Goal: Transaction & Acquisition: Purchase product/service

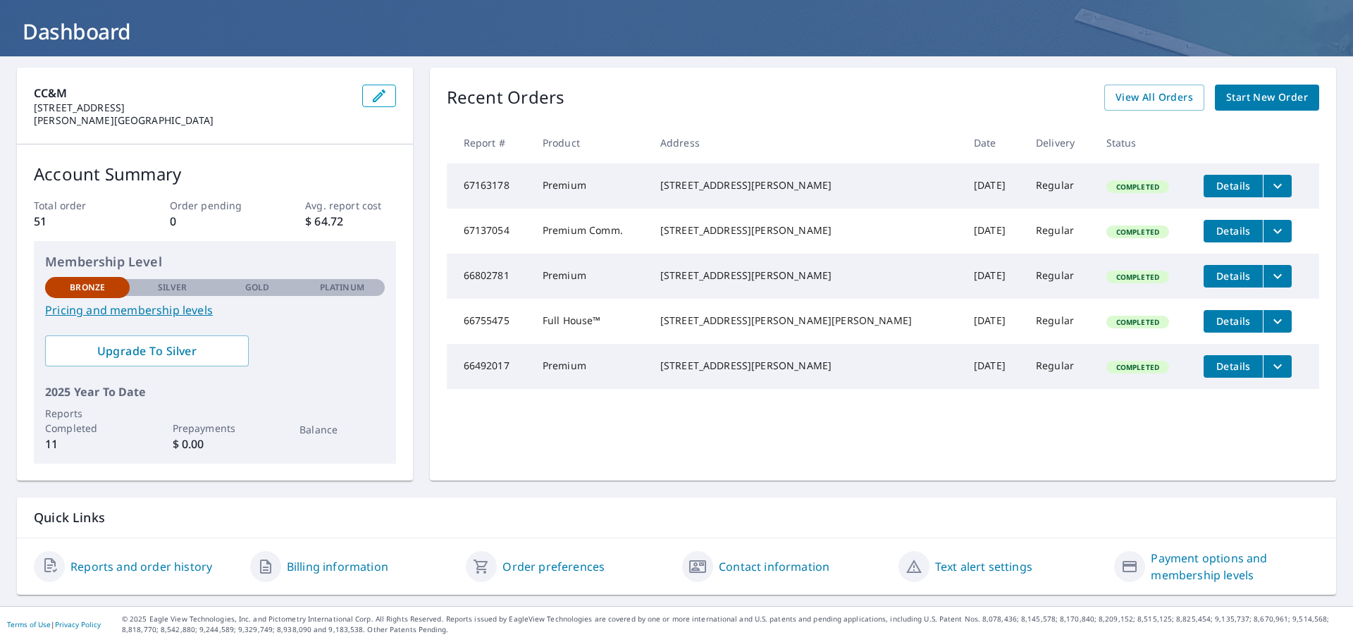
scroll to position [35, 0]
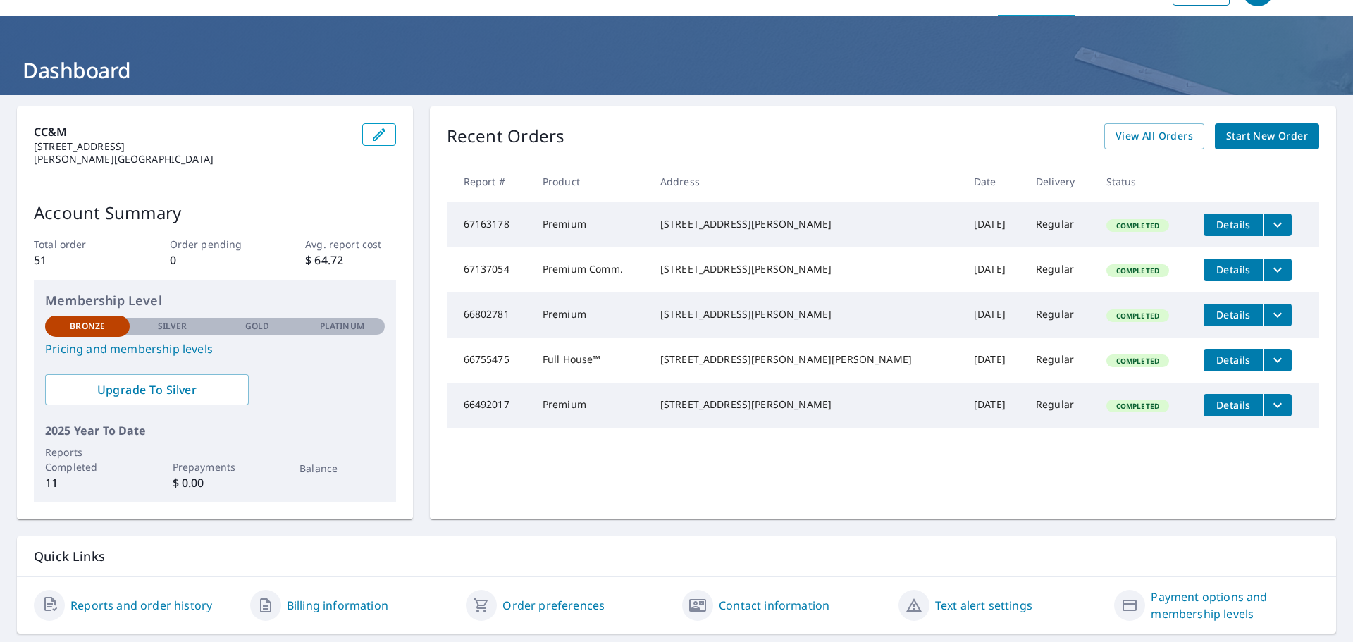
click at [1220, 321] on span "Details" at bounding box center [1233, 314] width 42 height 13
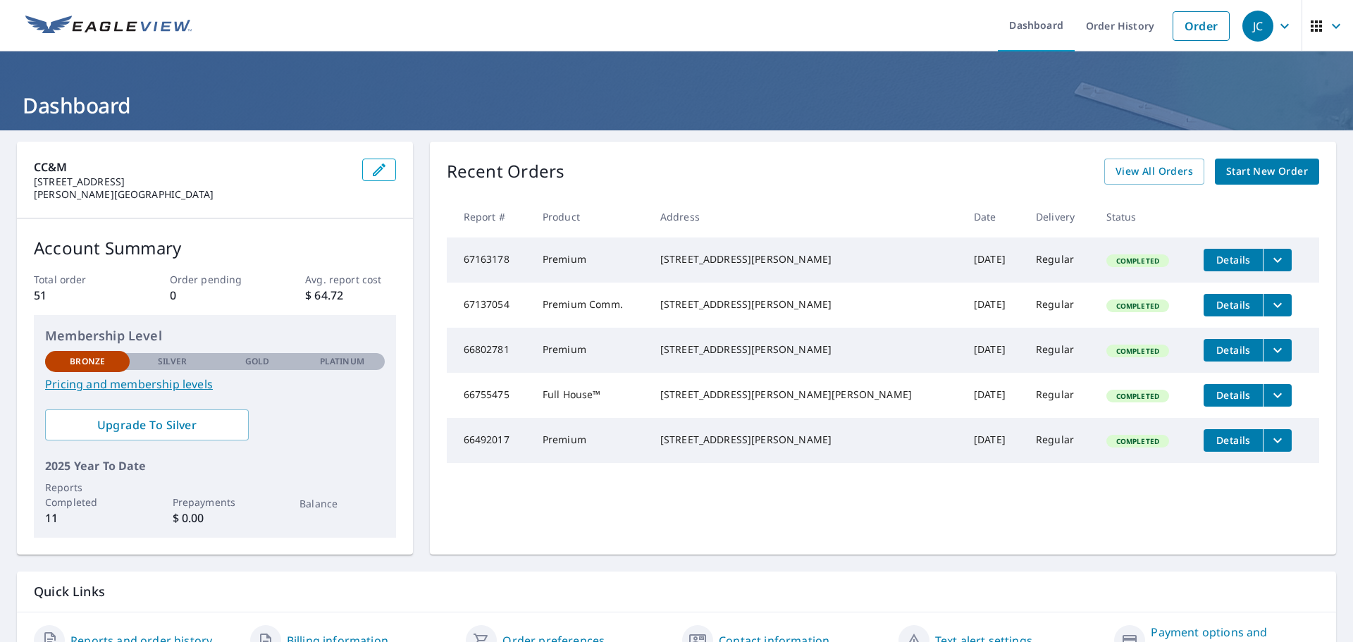
click at [1269, 359] on icon "filesDropdownBtn-66802781" at bounding box center [1277, 350] width 17 height 17
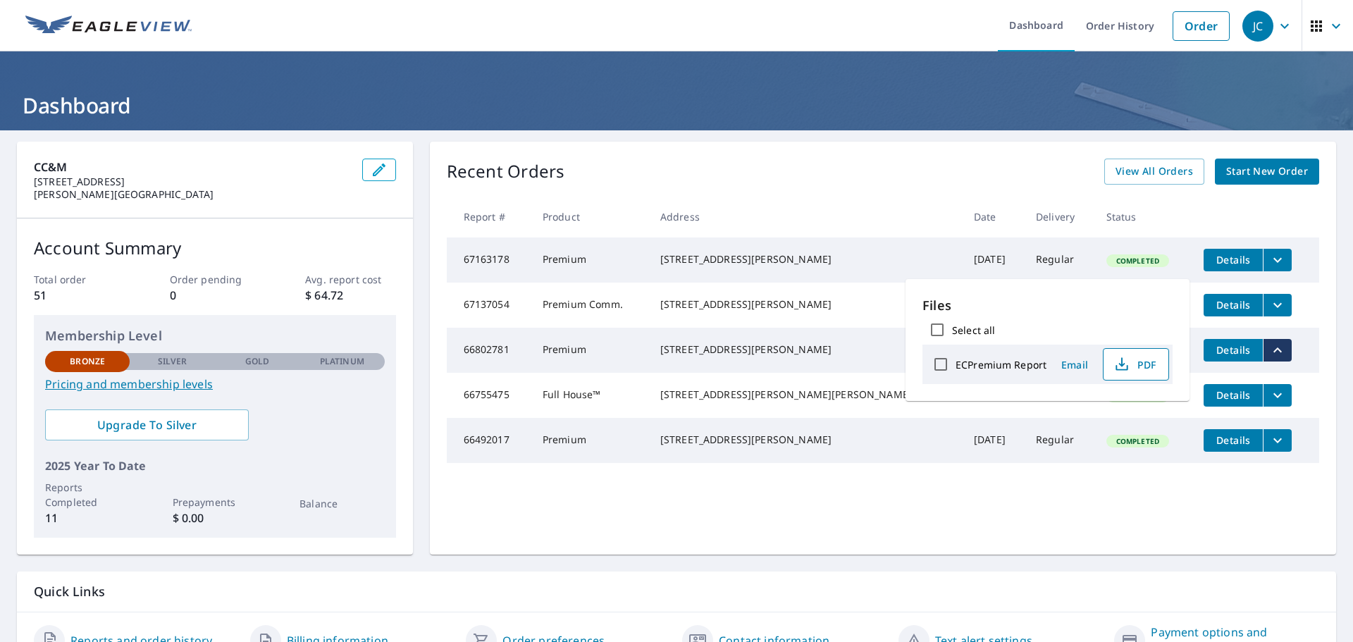
click at [1125, 366] on icon "button" at bounding box center [1121, 361] width 6 height 9
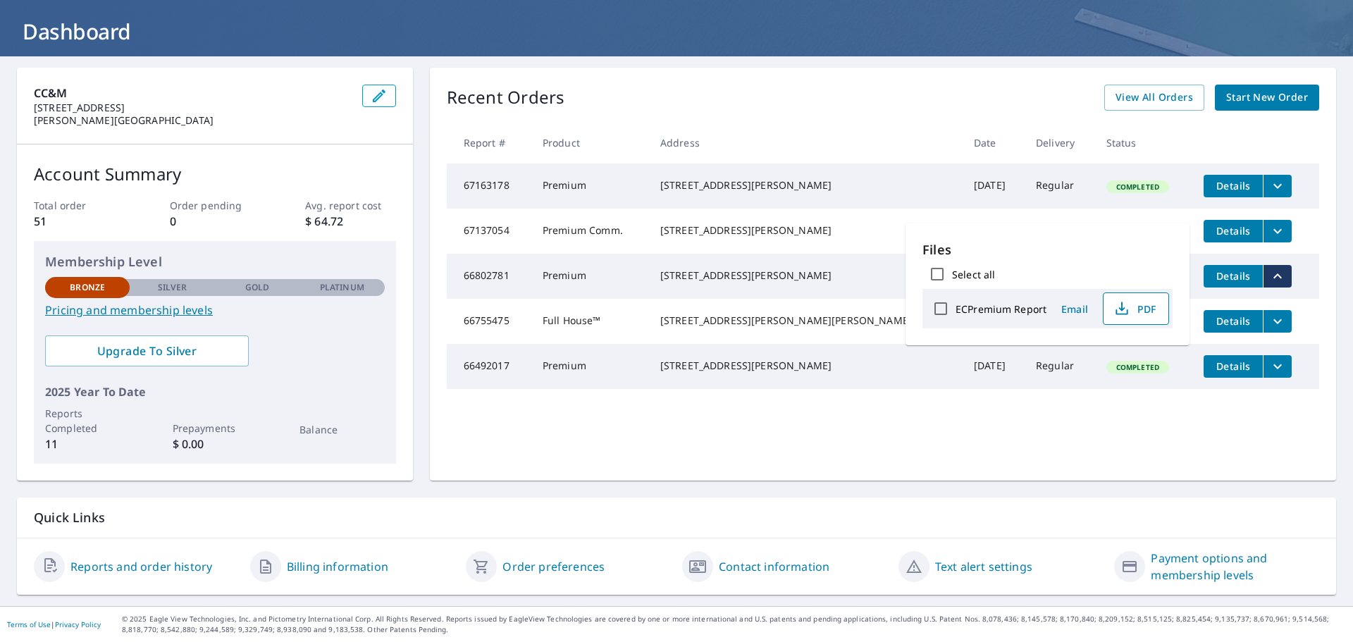
scroll to position [106, 0]
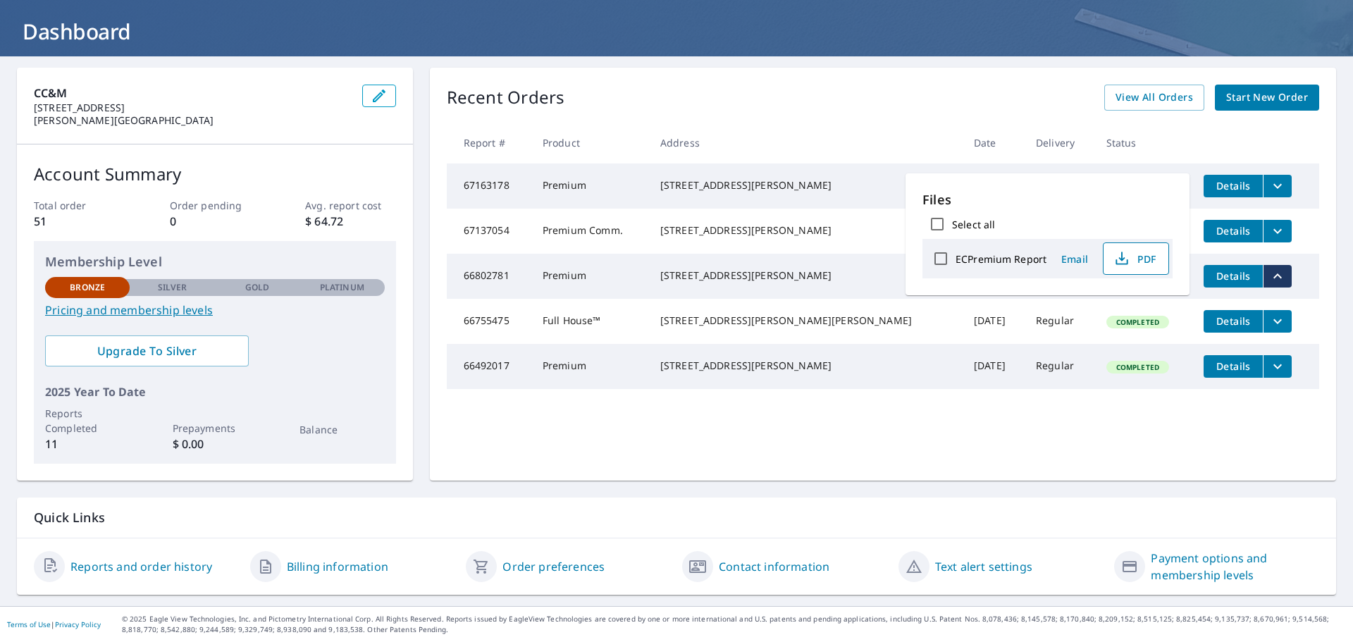
click at [1269, 178] on icon "filesDropdownBtn-67163178" at bounding box center [1277, 186] width 17 height 17
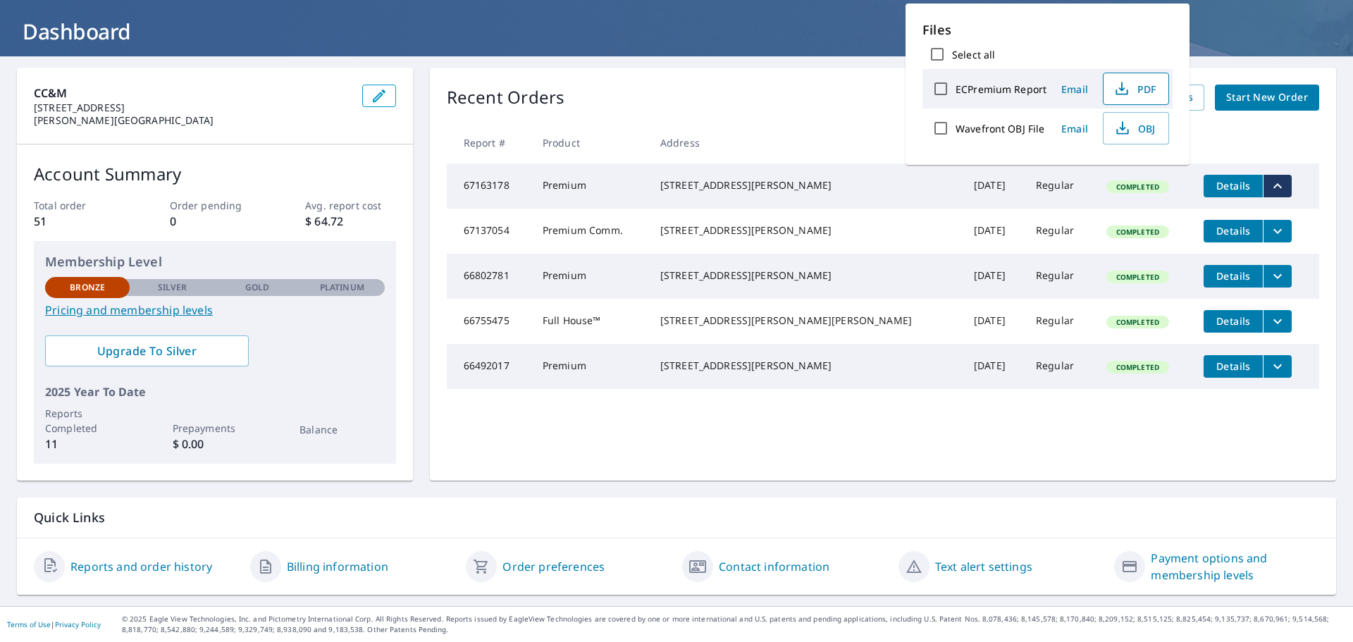
click at [1153, 97] on span "PDF" at bounding box center [1134, 88] width 45 height 17
click at [1157, 137] on span "OBJ" at bounding box center [1134, 128] width 45 height 17
drag, startPoint x: 1146, startPoint y: 104, endPoint x: 1145, endPoint y: 111, distance: 7.2
click at [1130, 97] on icon "button" at bounding box center [1121, 88] width 17 height 17
click at [716, 68] on div "Recent Orders View All Orders Start New Order Report # Product Address Date Del…" at bounding box center [883, 274] width 906 height 413
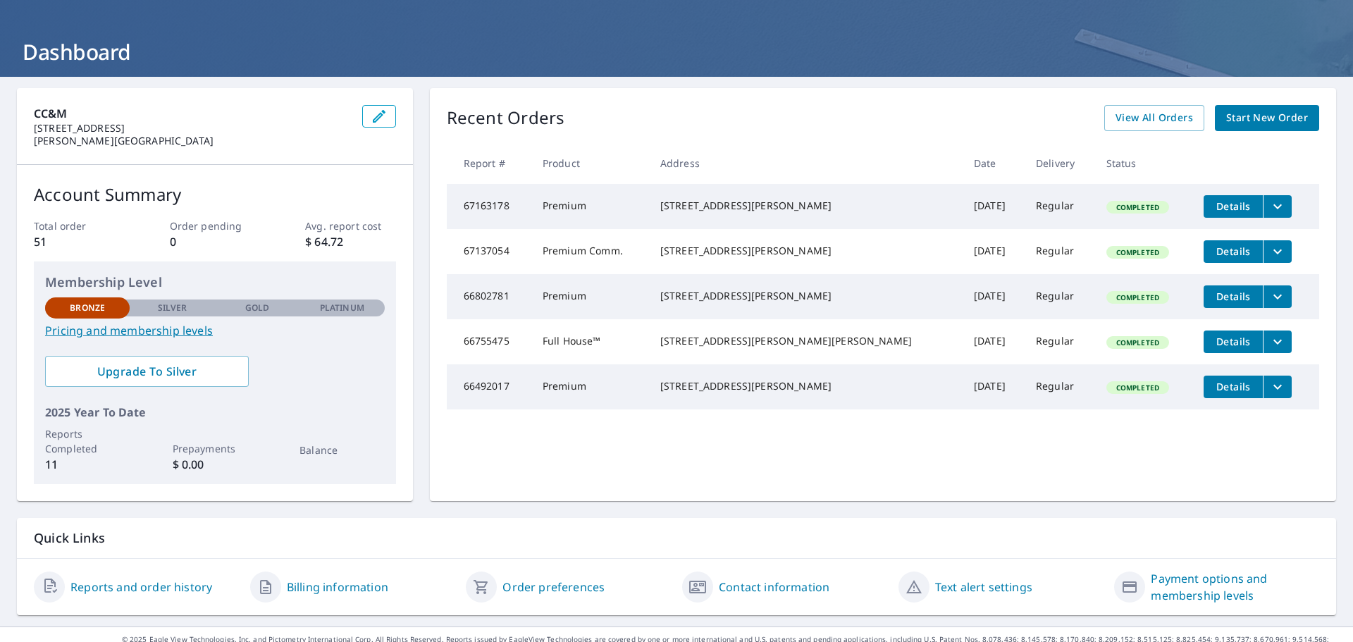
scroll to position [0, 0]
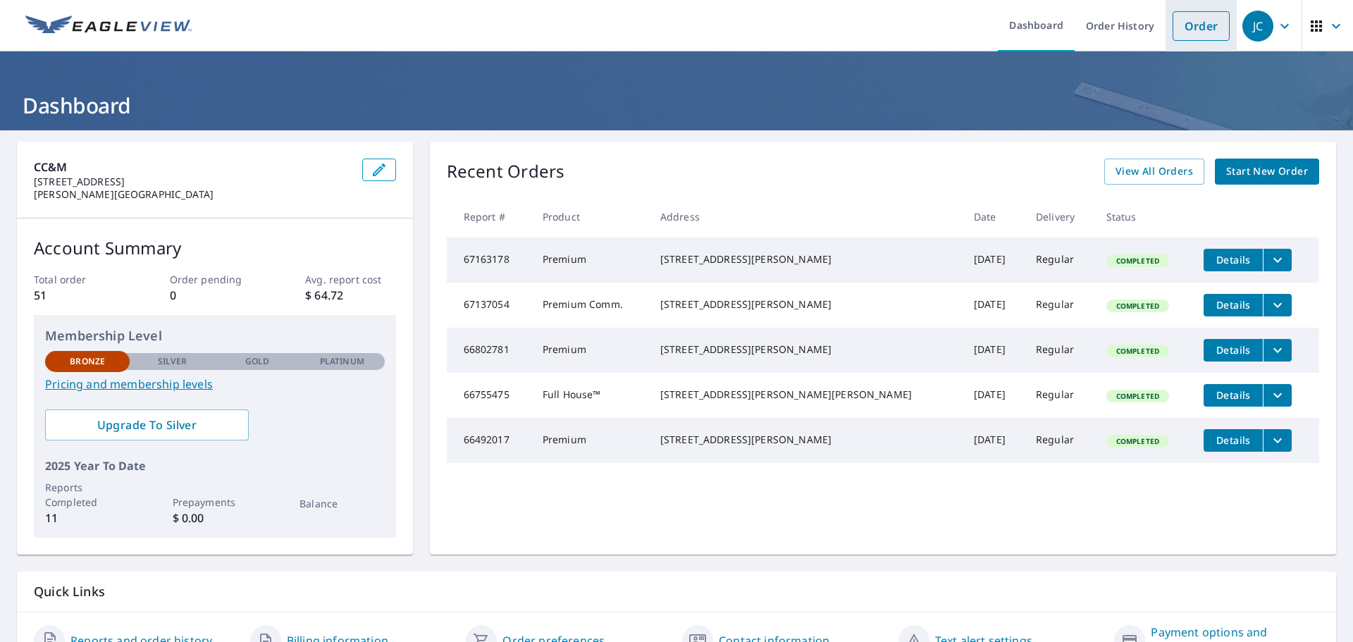
click at [1173, 30] on link "Order" at bounding box center [1201, 26] width 57 height 30
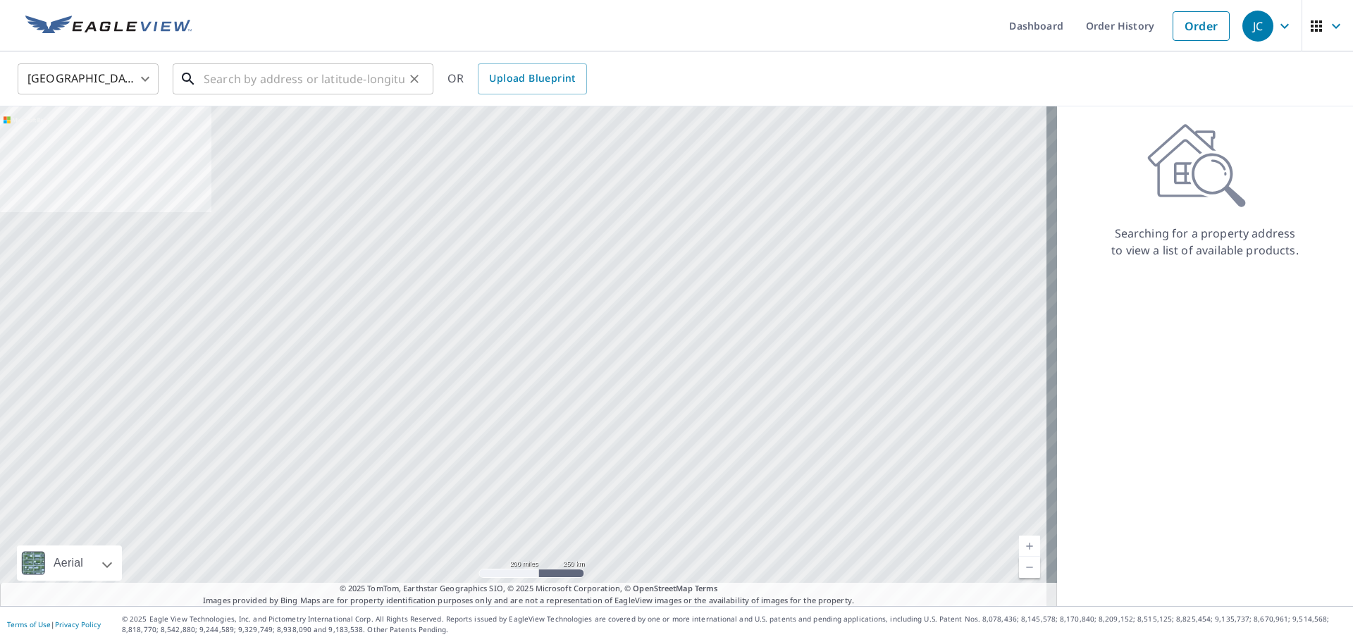
click at [330, 82] on input "text" at bounding box center [304, 78] width 201 height 39
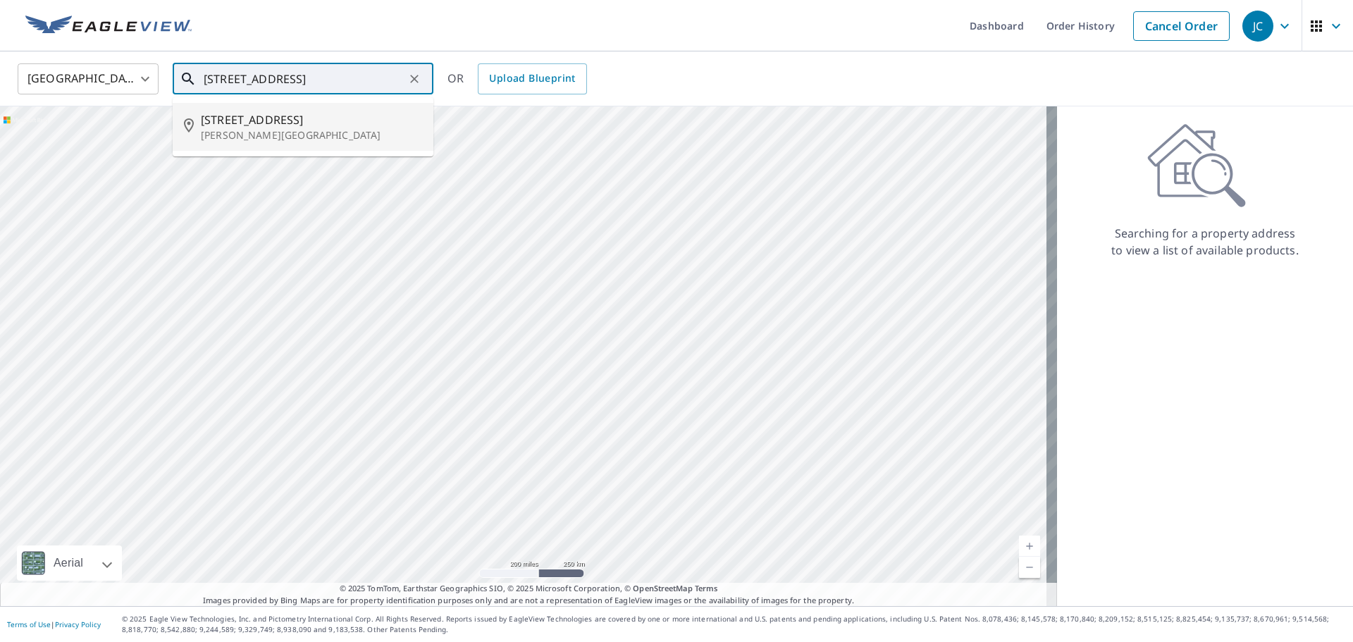
click at [236, 138] on p "[PERSON_NAME][GEOGRAPHIC_DATA]" at bounding box center [311, 135] width 221 height 14
type input "[STREET_ADDRESS][PERSON_NAME]"
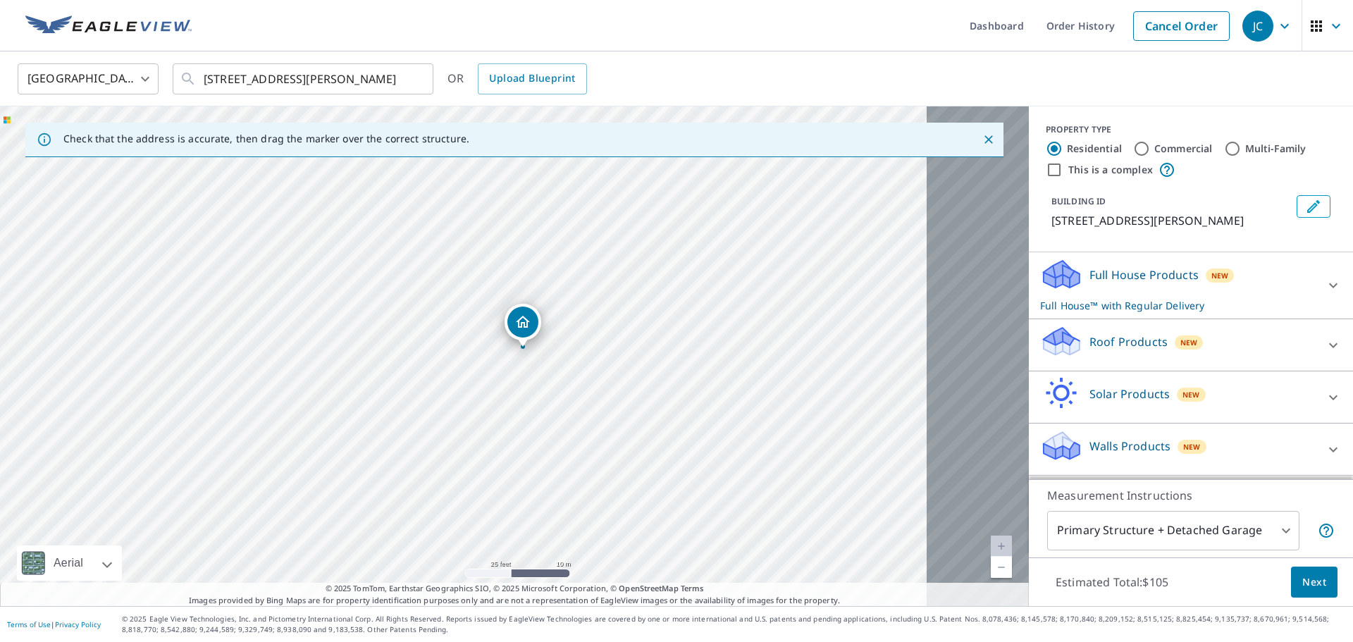
drag, startPoint x: 538, startPoint y: 281, endPoint x: 556, endPoint y: 459, distance: 179.2
click at [556, 459] on div "[STREET_ADDRESS][PERSON_NAME]" at bounding box center [514, 356] width 1029 height 500
click at [1173, 365] on div "Roof Products New" at bounding box center [1178, 345] width 276 height 40
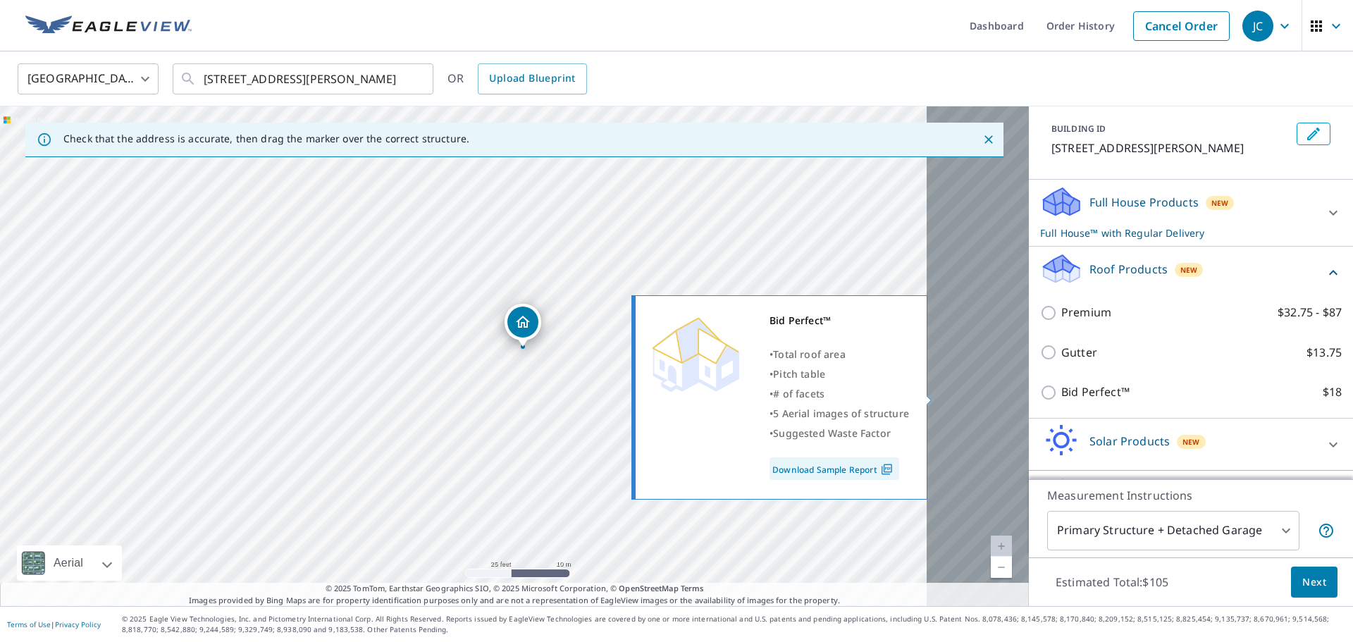
scroll to position [141, 0]
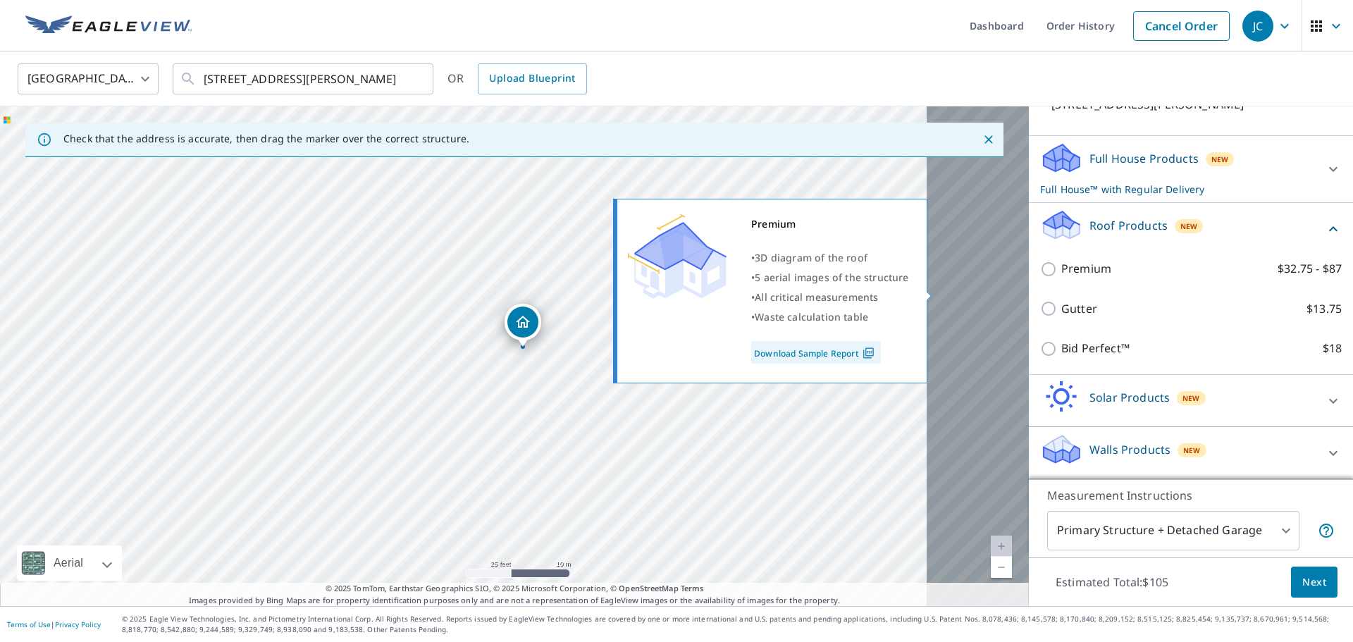
click at [1040, 278] on input "Premium $32.75 - $87" at bounding box center [1050, 269] width 21 height 17
checkbox input "true"
checkbox input "false"
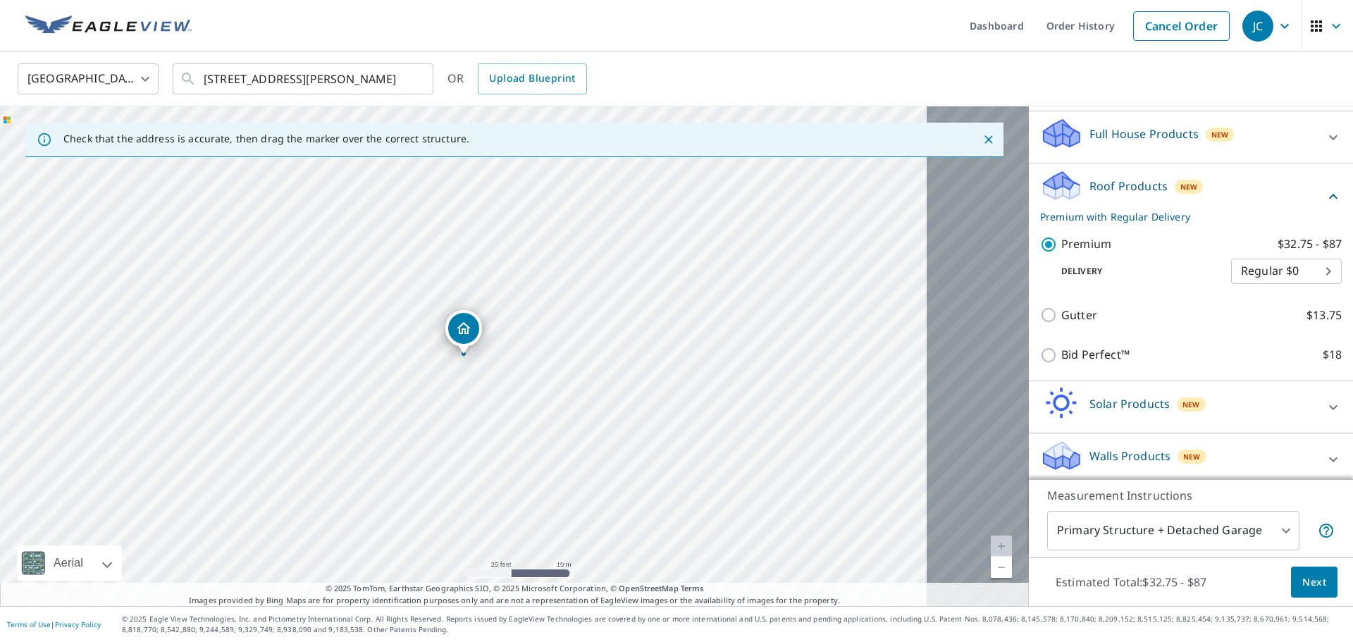
click at [1308, 582] on span "Next" at bounding box center [1314, 583] width 24 height 18
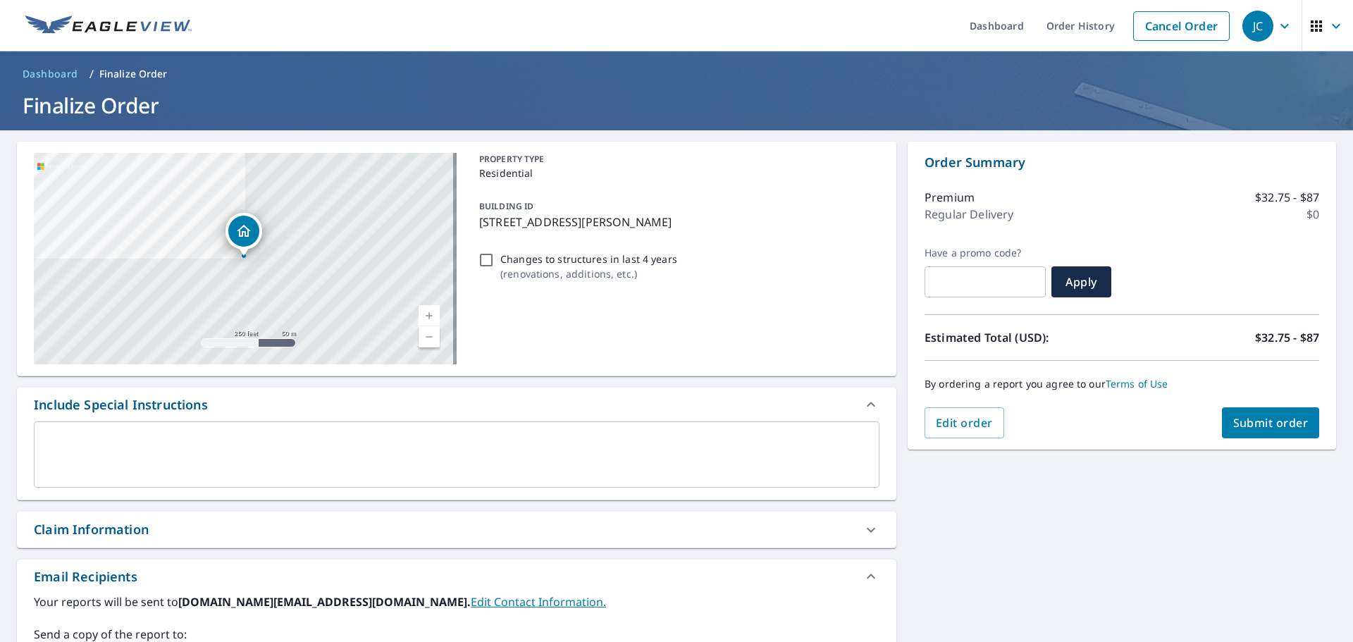
click at [1261, 430] on span "Submit order" at bounding box center [1270, 423] width 75 height 16
checkbox input "true"
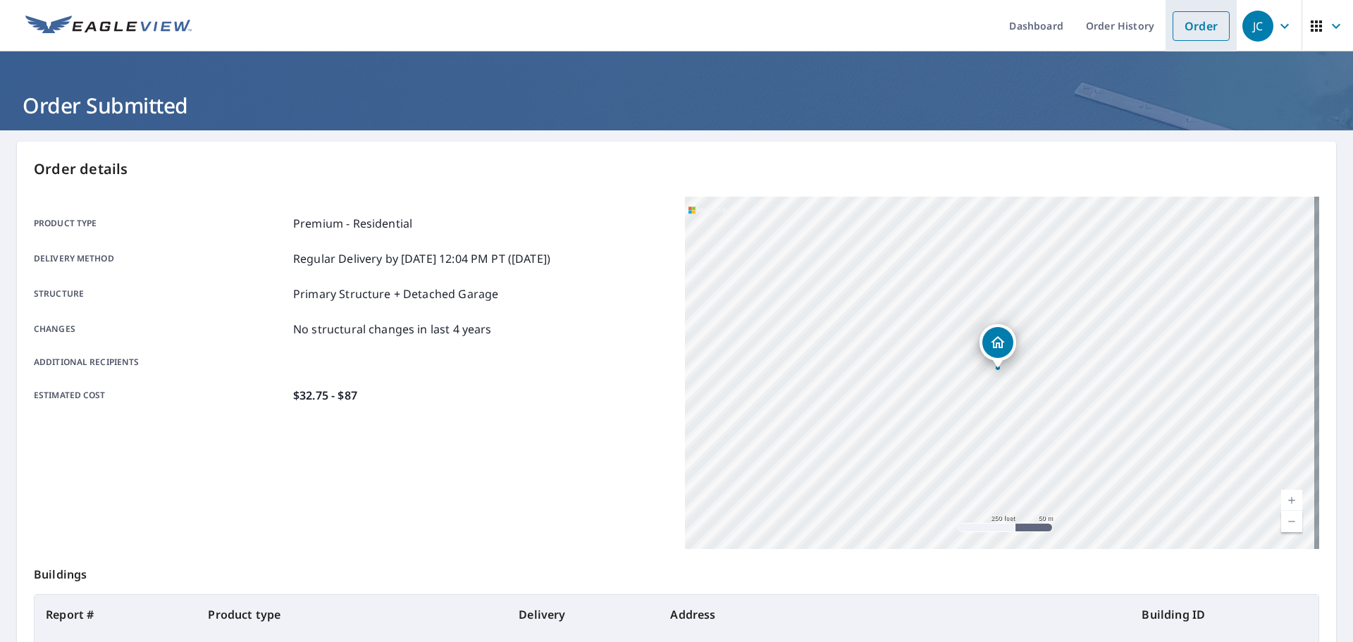
click at [1173, 28] on link "Order" at bounding box center [1201, 26] width 57 height 30
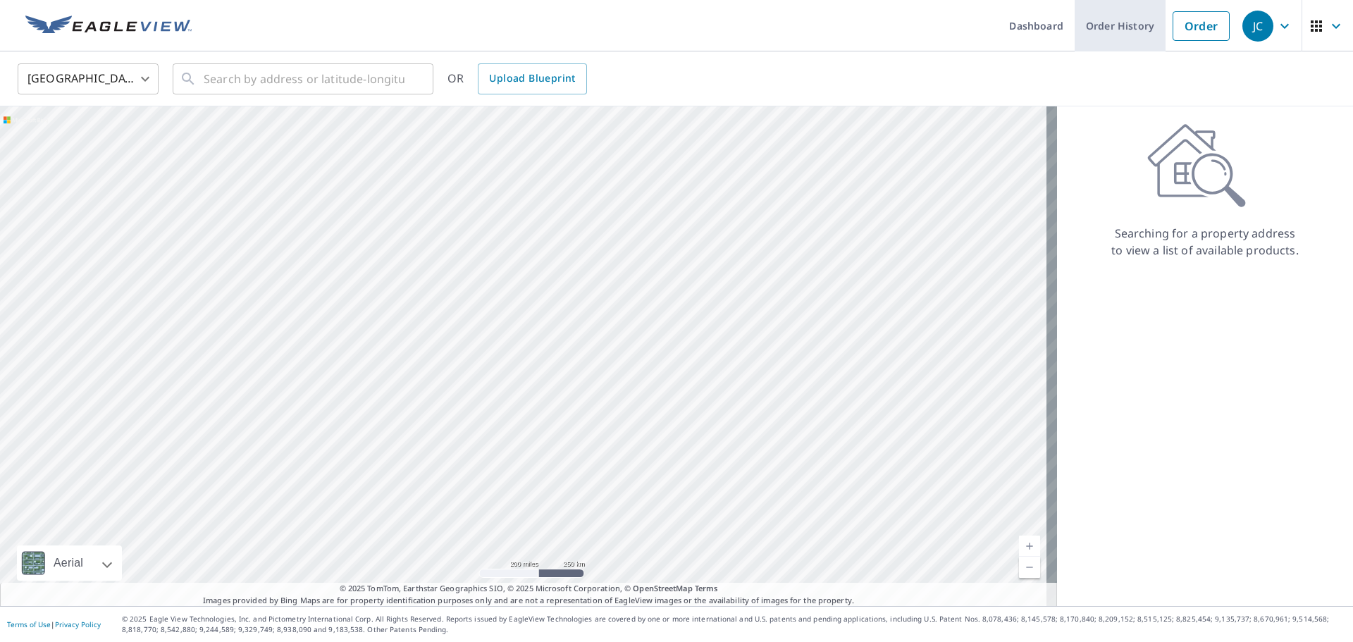
click at [1075, 26] on link "Order History" at bounding box center [1120, 25] width 91 height 51
